Goal: Find specific page/section: Find specific page/section

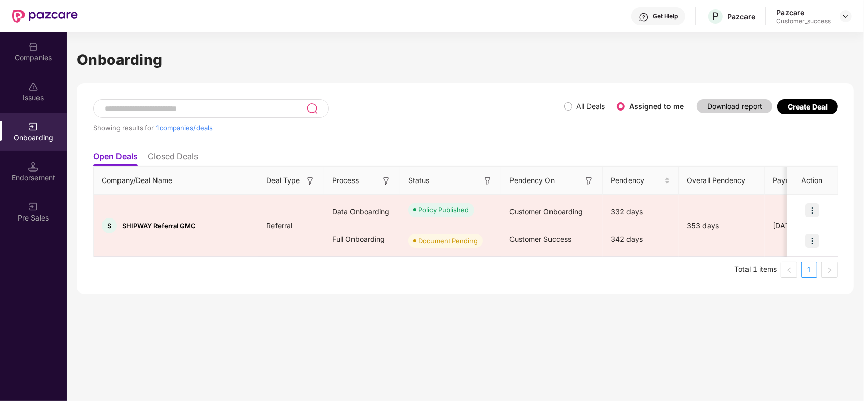
click at [36, 67] on div "Companies" at bounding box center [33, 51] width 67 height 38
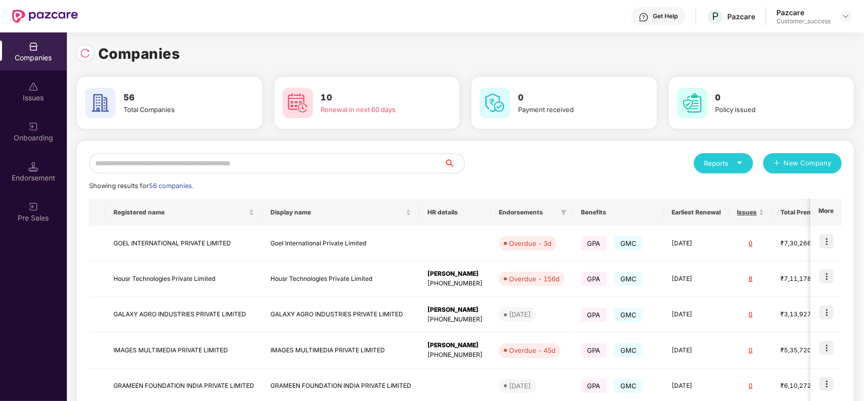
click at [247, 160] on input "text" at bounding box center [266, 163] width 355 height 20
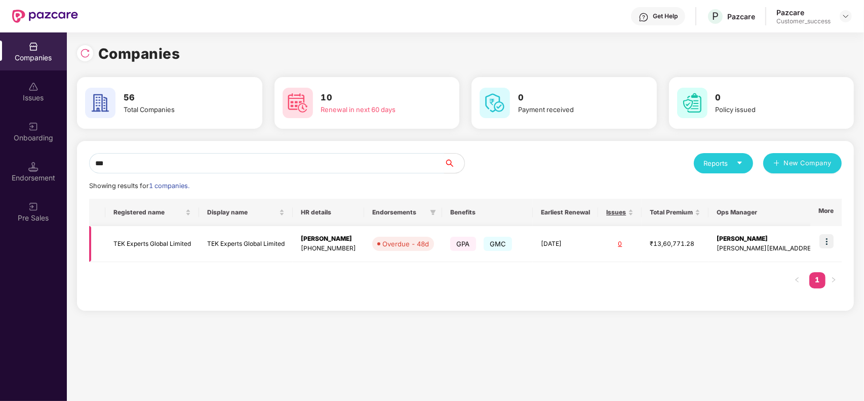
type input "***"
click at [242, 246] on td "TEK Experts Global Limited" at bounding box center [246, 244] width 94 height 36
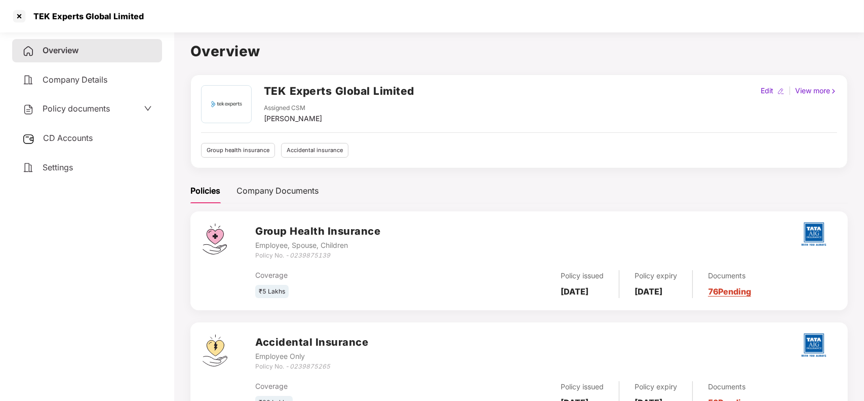
click at [738, 290] on link "76 Pending" at bounding box center [729, 291] width 43 height 10
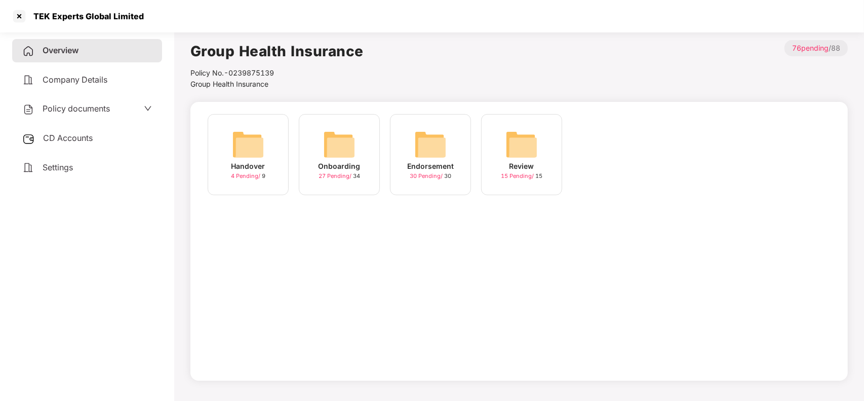
click at [338, 150] on img at bounding box center [339, 144] width 32 height 32
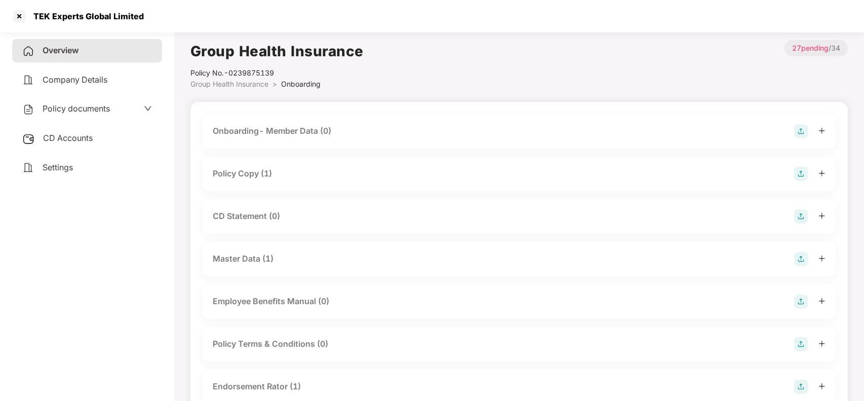
click at [245, 262] on div "Master Data (1)" at bounding box center [243, 258] width 61 height 13
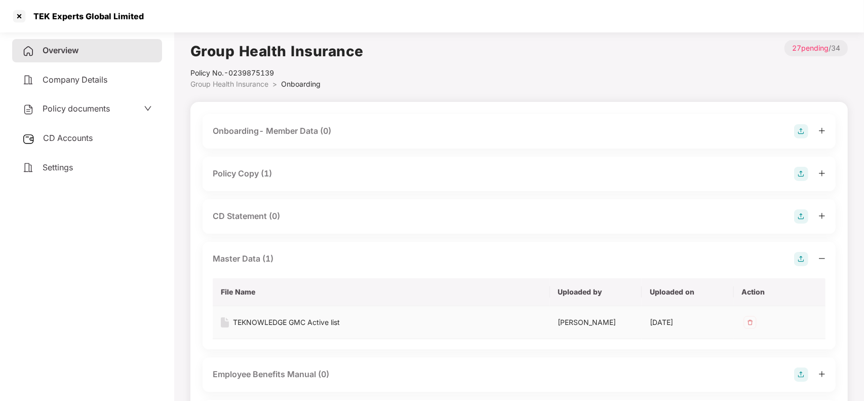
click at [253, 321] on div "TEKNOWLEDGE GMC Active list" at bounding box center [286, 322] width 107 height 11
click at [56, 54] on span "Overview" at bounding box center [61, 50] width 36 height 10
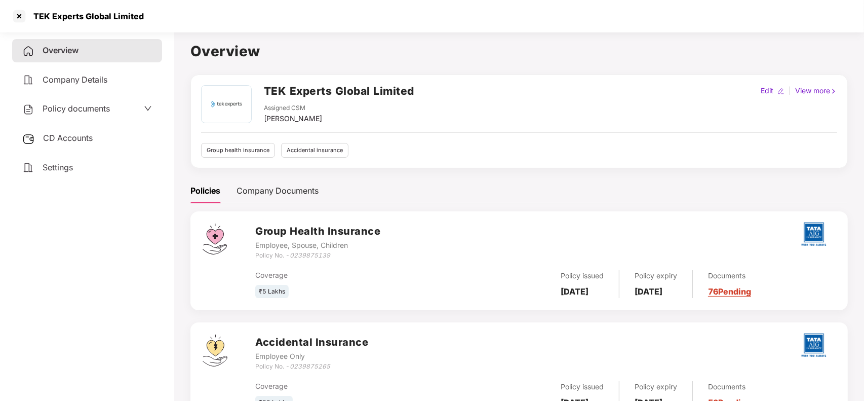
click at [306, 252] on icon "0239875139" at bounding box center [310, 255] width 41 height 8
copy icon "0239875139"
click at [21, 15] on div at bounding box center [19, 16] width 16 height 16
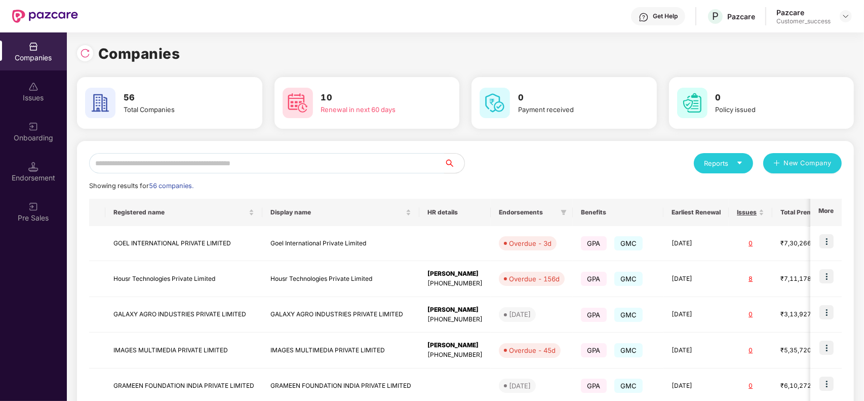
click at [261, 158] on input "text" at bounding box center [266, 163] width 355 height 20
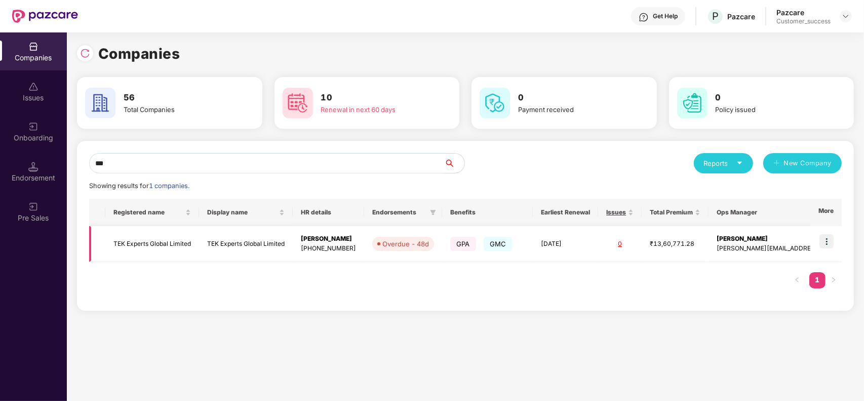
type input "***"
click at [826, 242] on img at bounding box center [827, 241] width 14 height 14
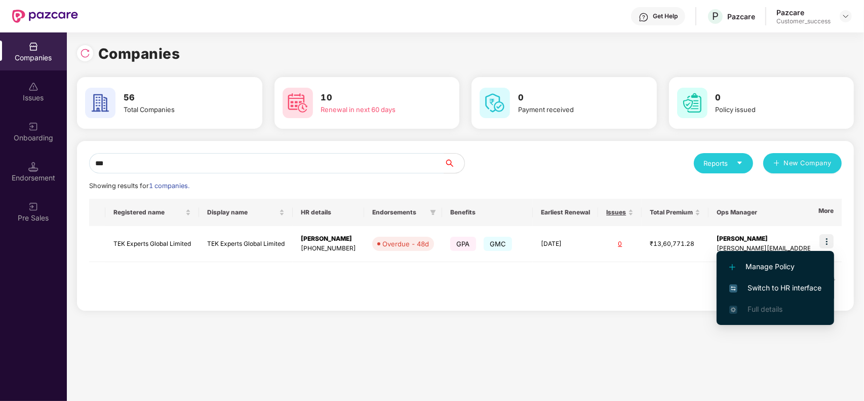
click at [783, 294] on li "Switch to HR interface" at bounding box center [776, 287] width 118 height 21
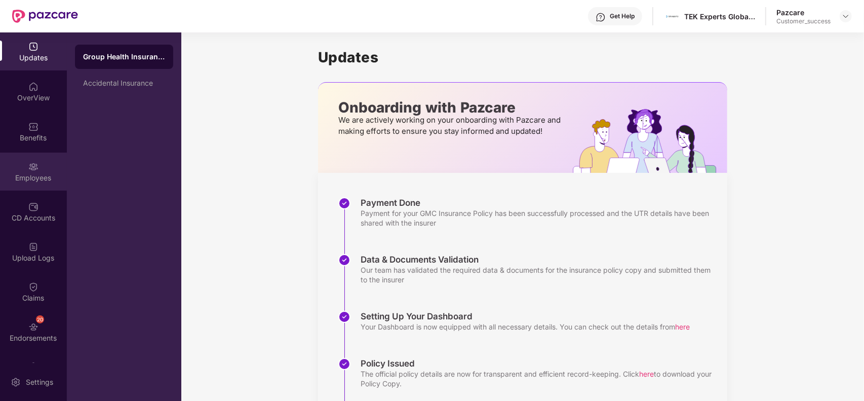
click at [41, 161] on div "Employees" at bounding box center [33, 171] width 67 height 38
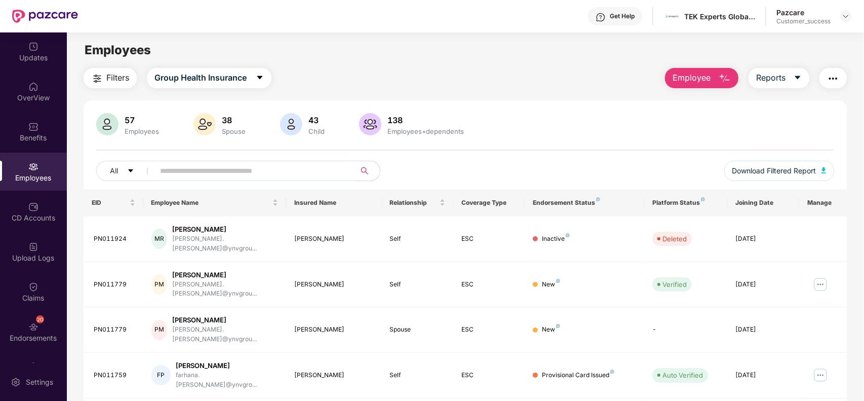
click at [272, 170] on input "text" at bounding box center [251, 170] width 182 height 15
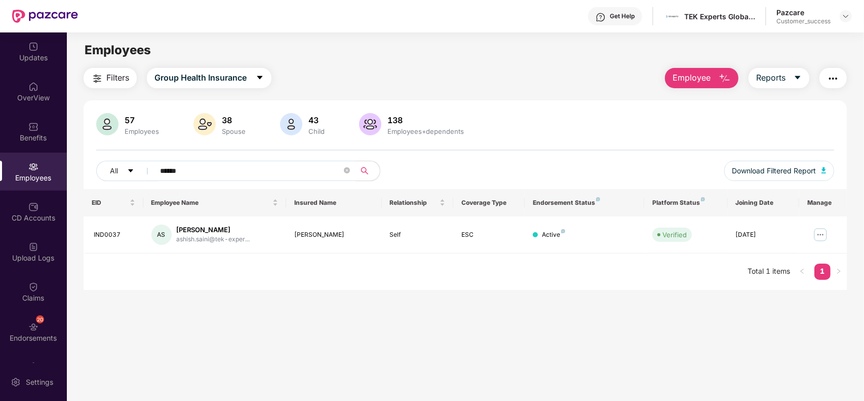
type input "******"
click at [819, 232] on img at bounding box center [820, 234] width 16 height 16
click at [553, 287] on div "EID Employee Name Insured Name Relationship Coverage Type Endorsement Status Pl…" at bounding box center [465, 239] width 763 height 101
